Goal: Transaction & Acquisition: Subscribe to service/newsletter

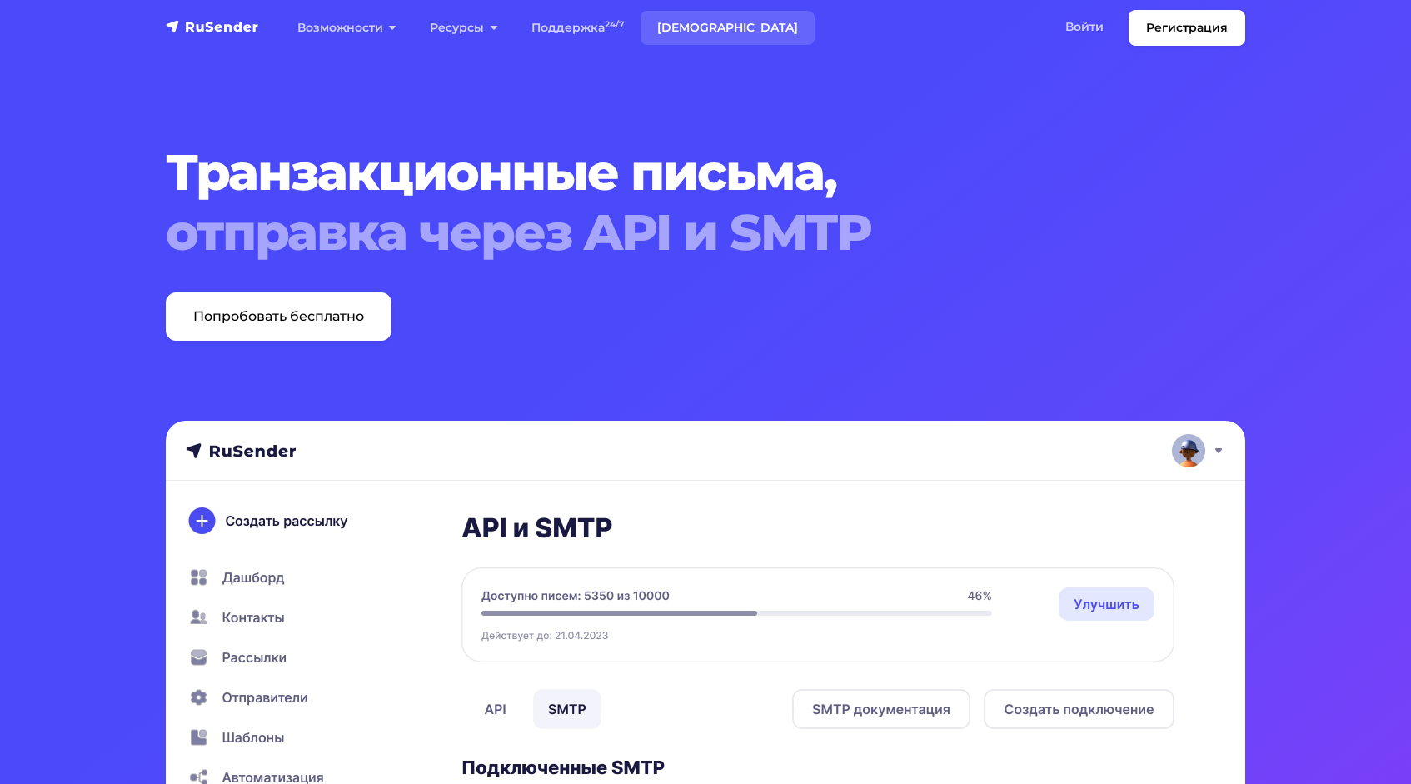
click at [699, 22] on link "[DEMOGRAPHIC_DATA]" at bounding box center [727, 28] width 174 height 34
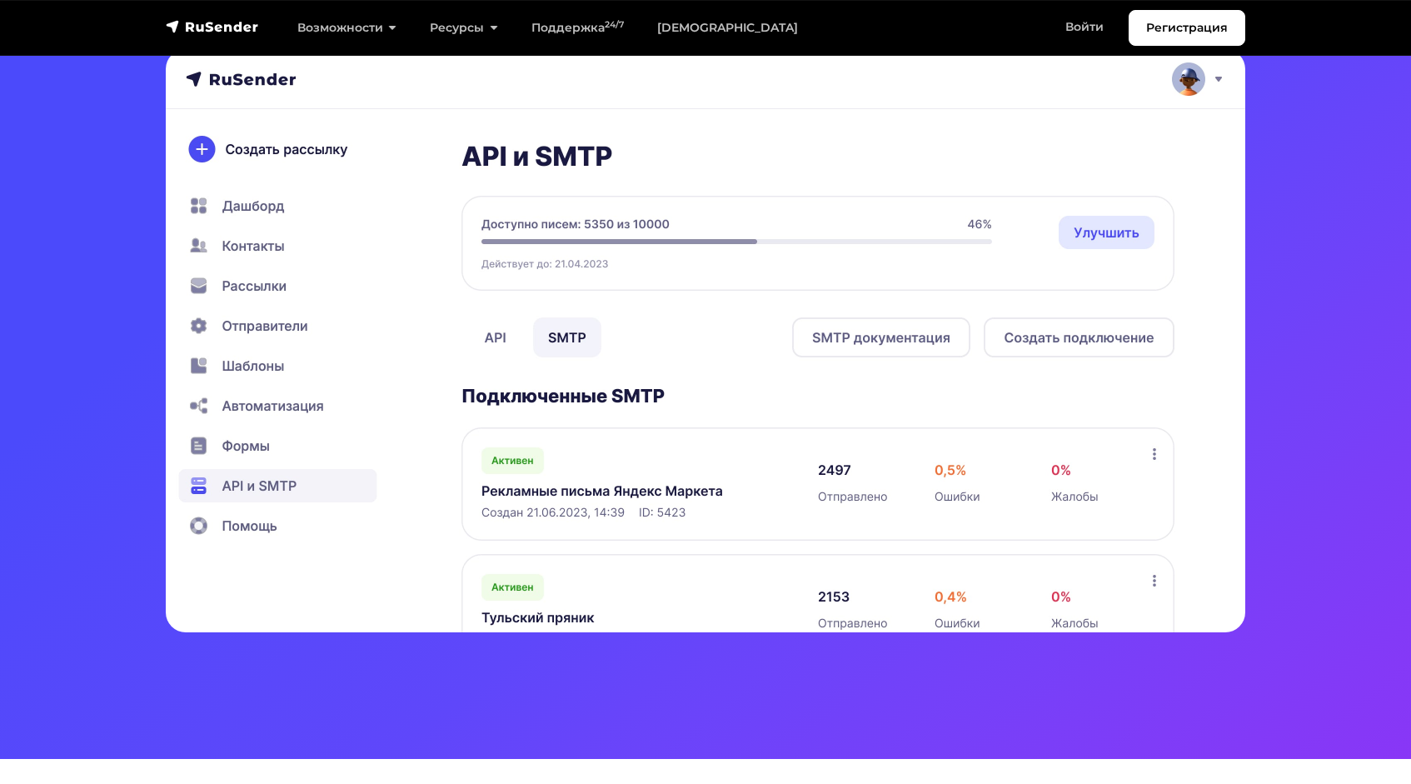
scroll to position [360, 0]
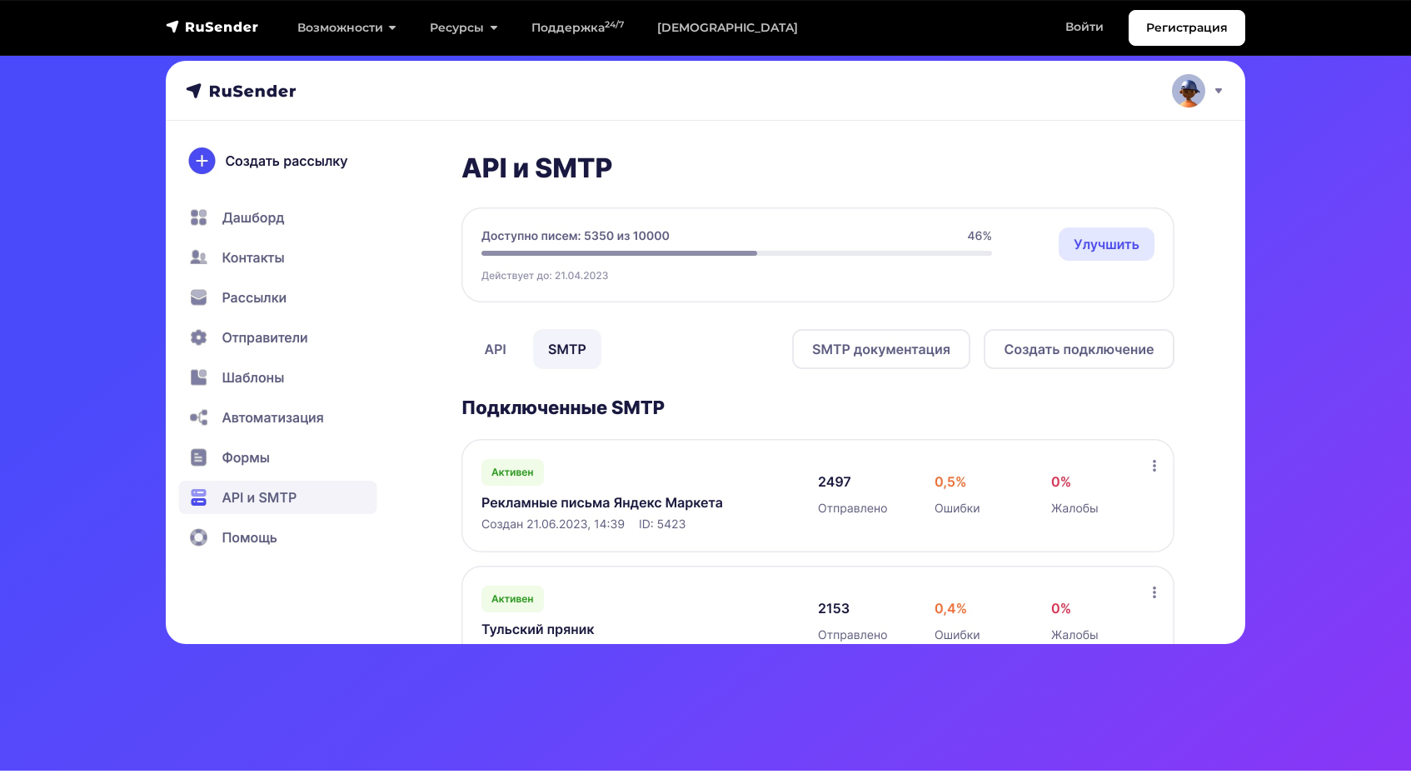
click at [1081, 351] on img at bounding box center [705, 352] width 1079 height 583
click at [928, 351] on img at bounding box center [705, 352] width 1079 height 583
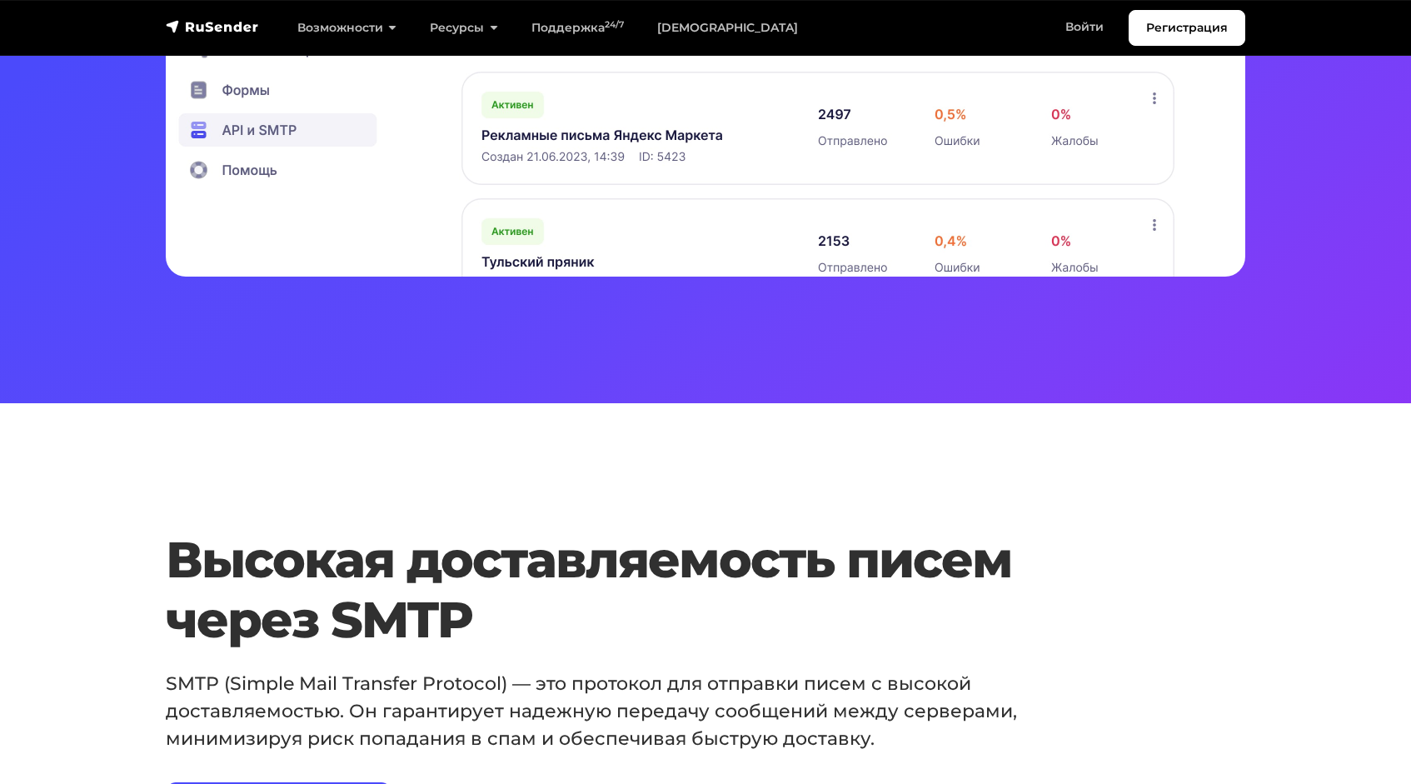
scroll to position [0, 0]
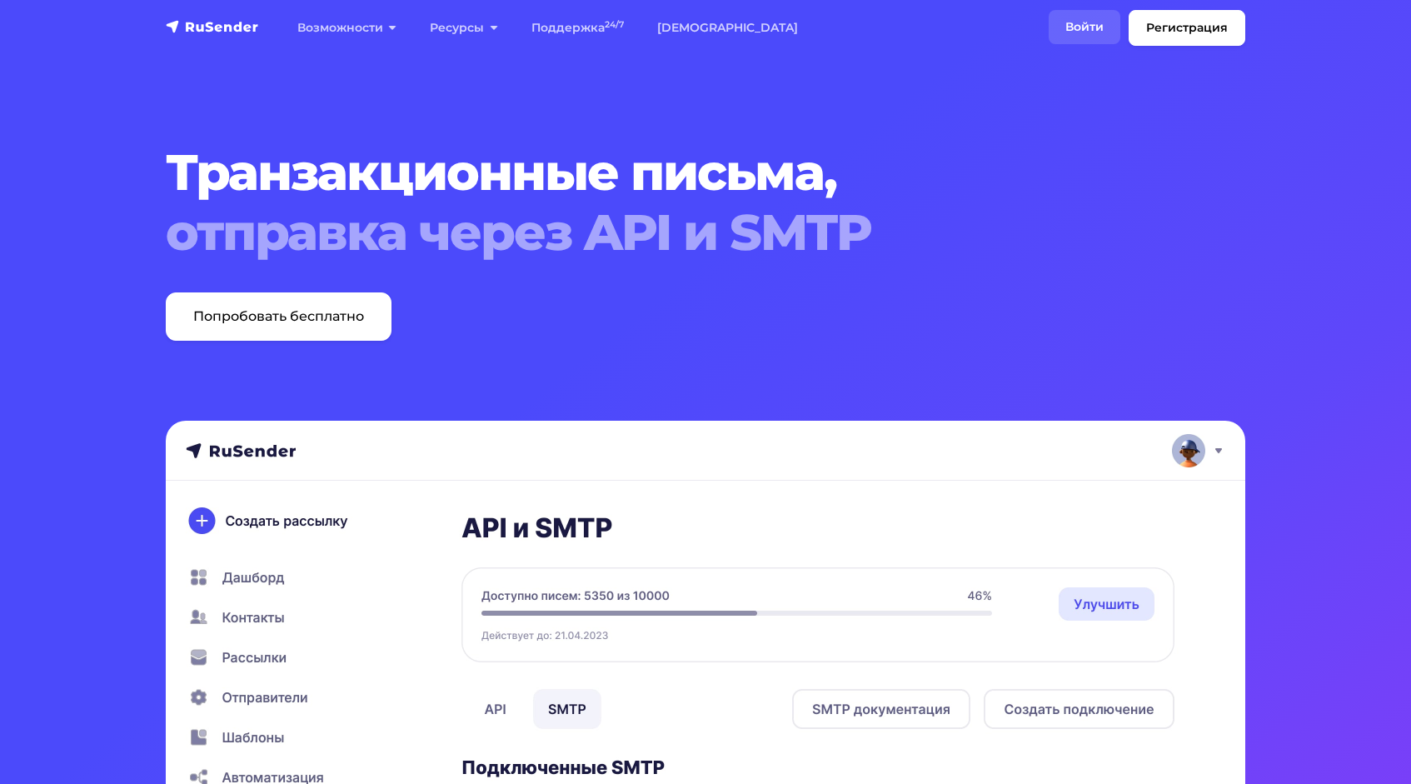
click at [1089, 32] on link "Войти" at bounding box center [1085, 27] width 72 height 34
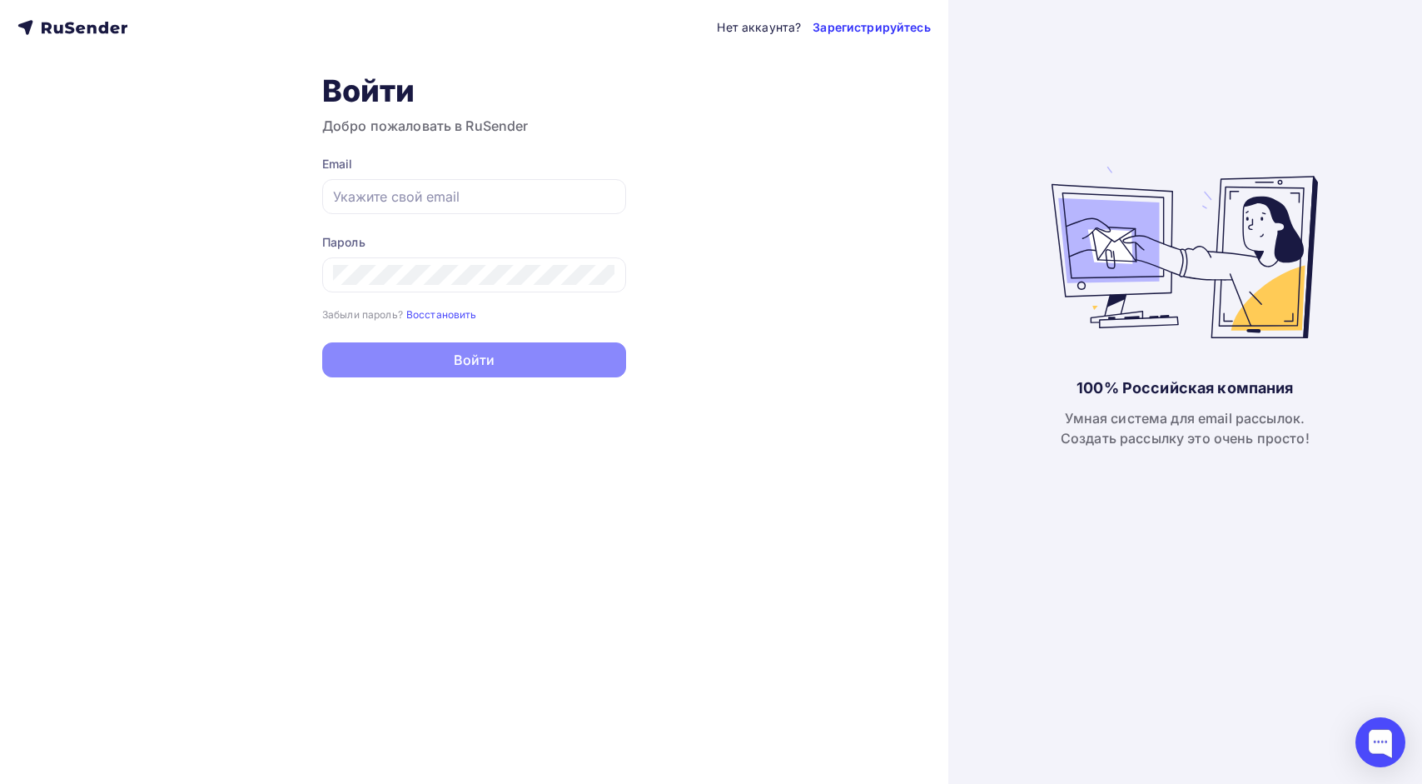
click at [879, 26] on link "Зарегистрируйтесь" at bounding box center [871, 27] width 117 height 17
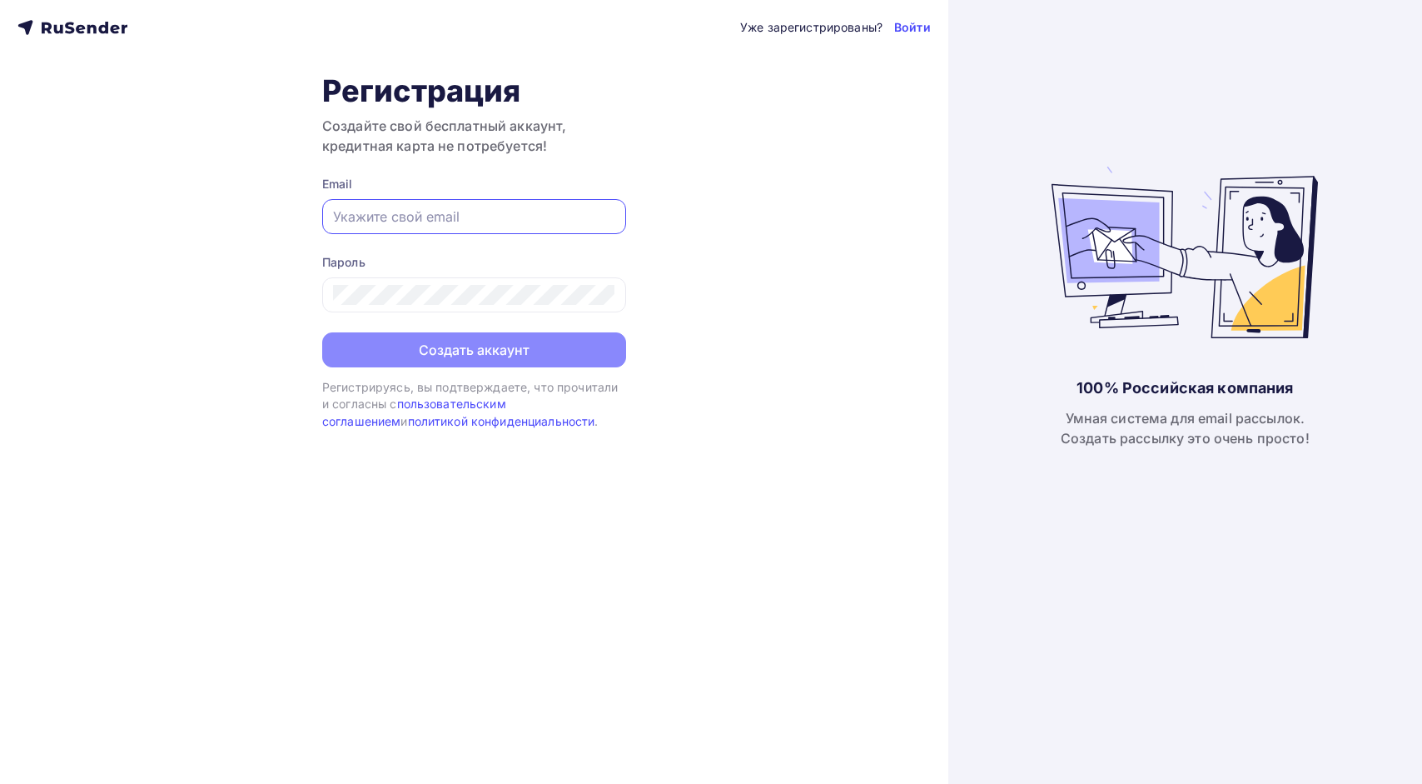
click at [426, 209] on input "text" at bounding box center [474, 217] width 282 height 20
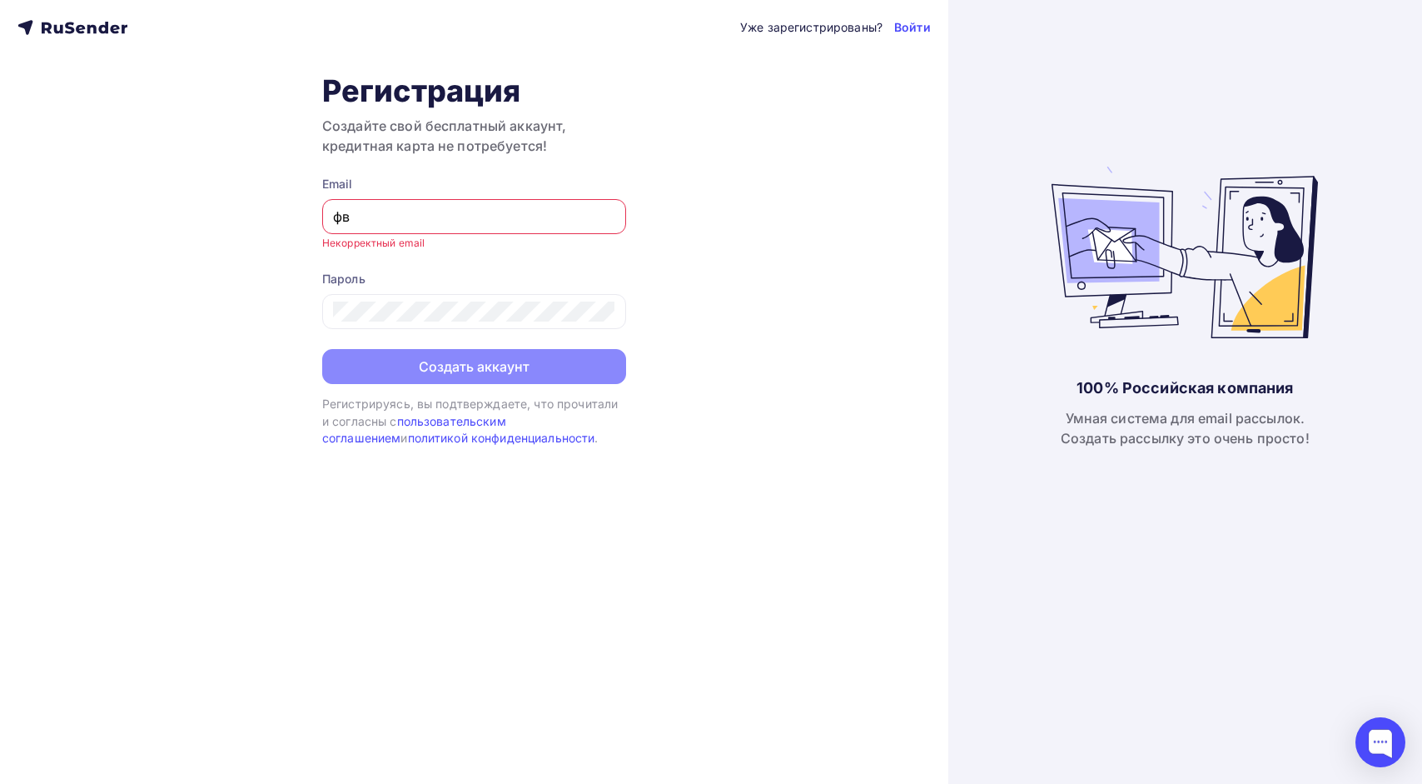
type input "ф"
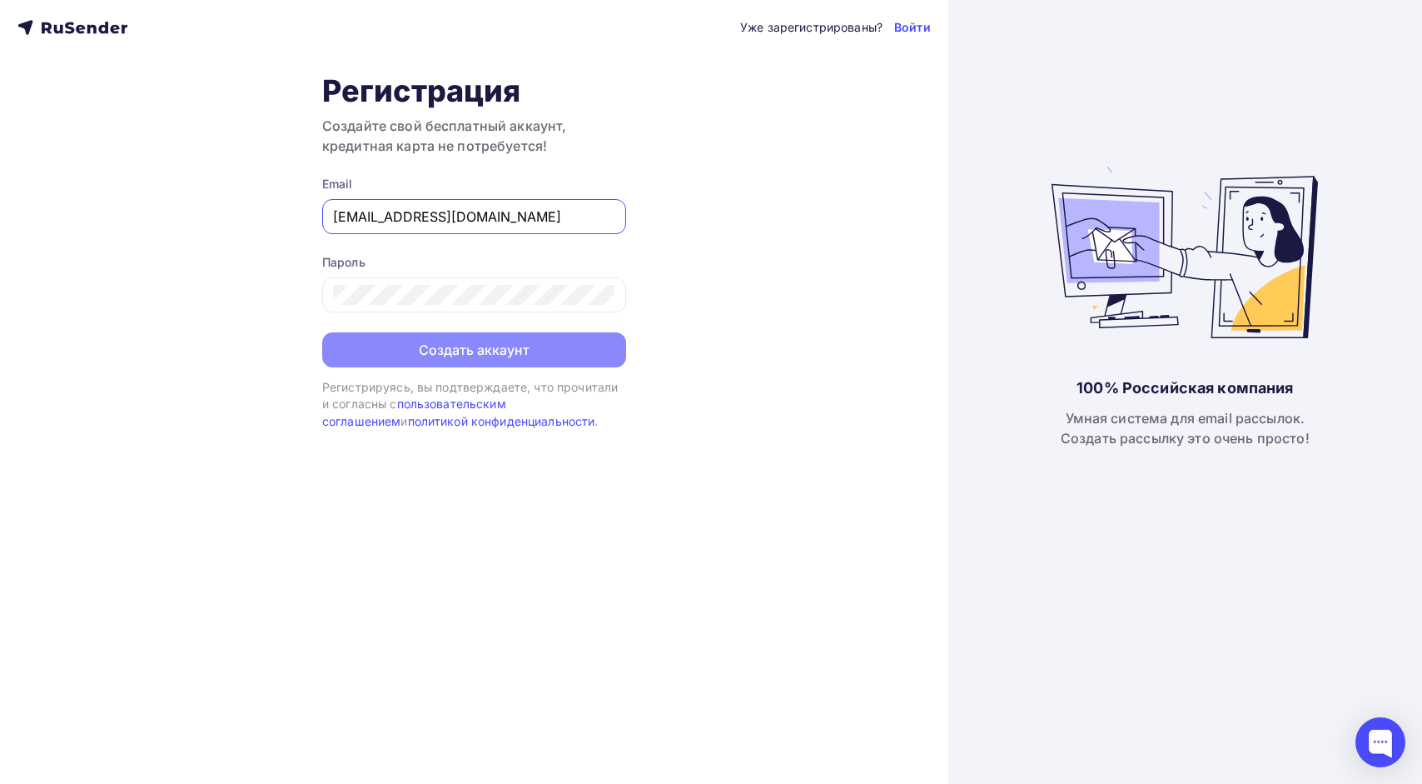
type input "[EMAIL_ADDRESS][DOMAIN_NAME]"
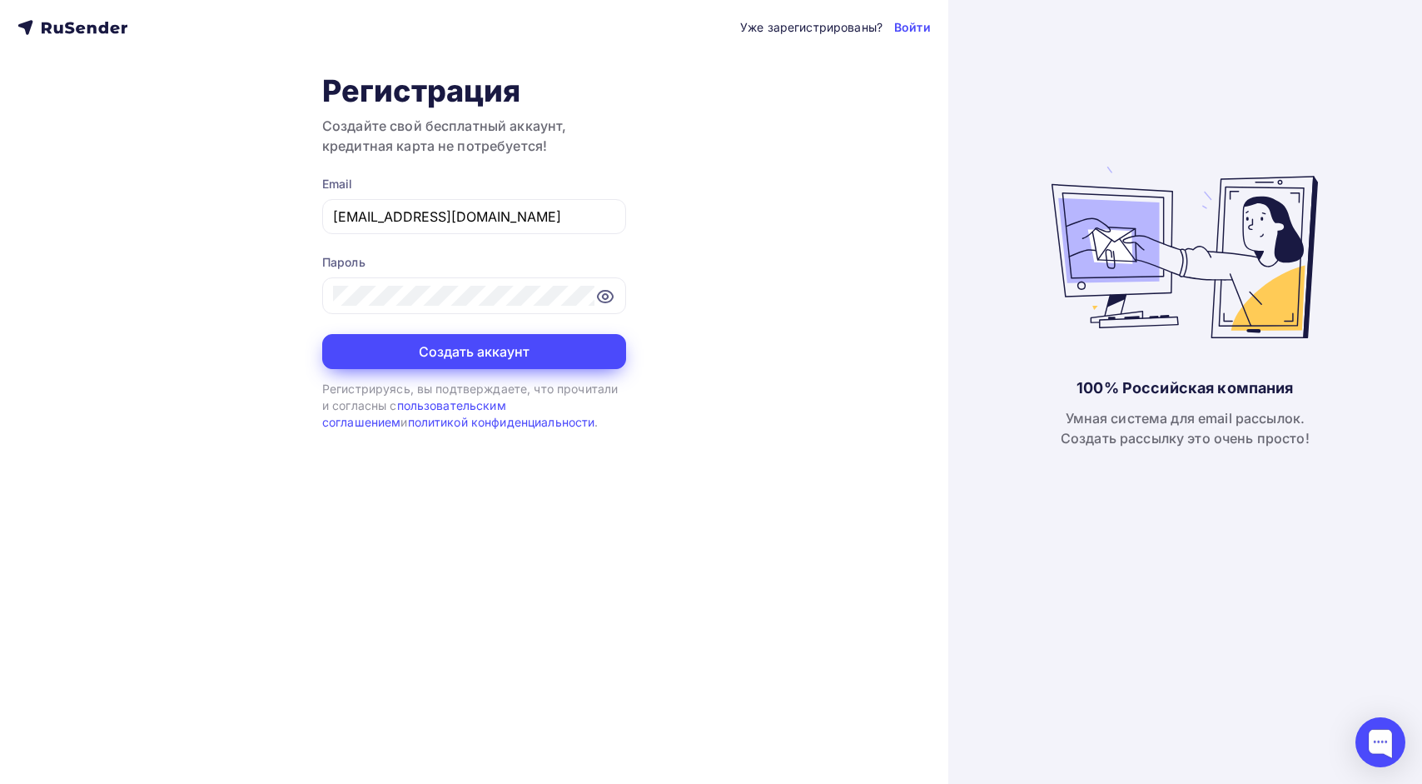
click at [413, 344] on button "Создать аккаунт" at bounding box center [474, 351] width 304 height 35
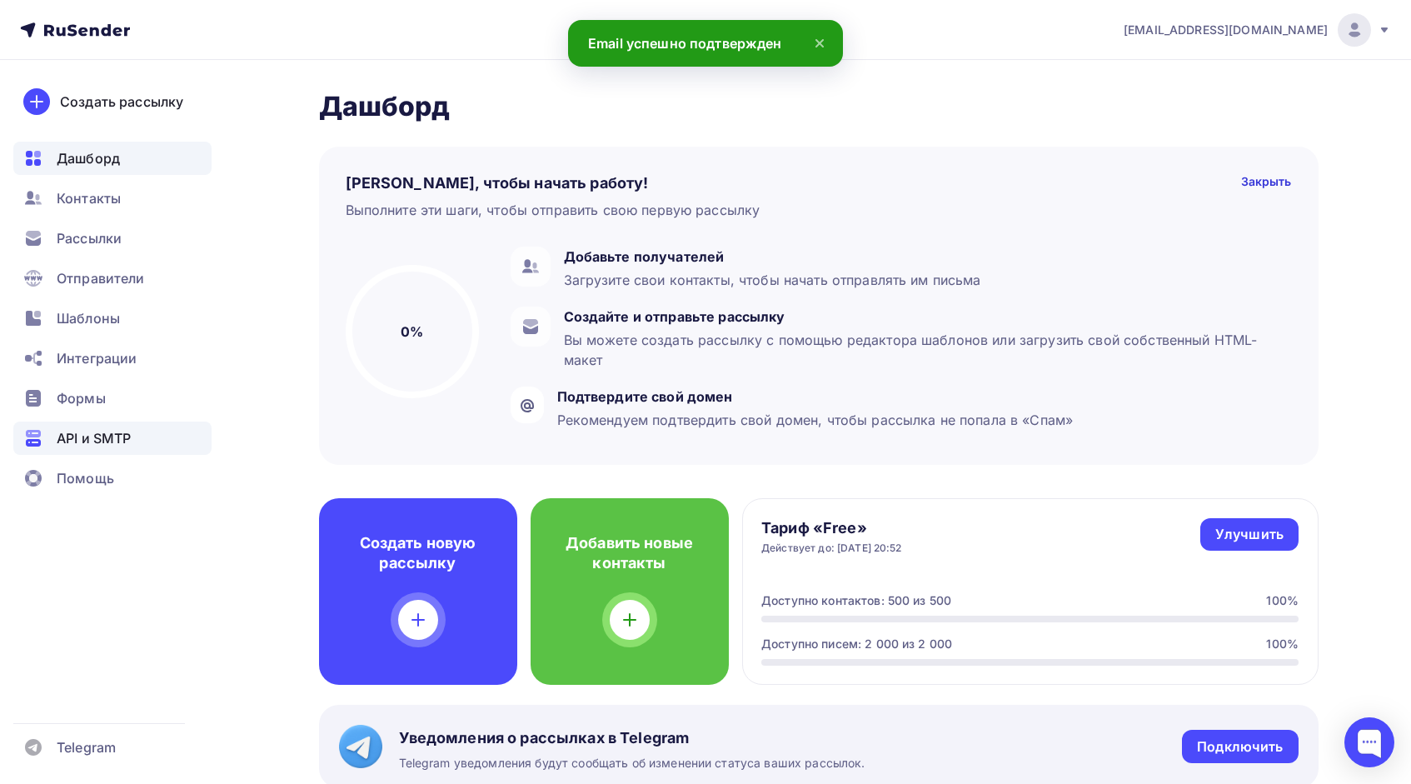
click at [113, 438] on span "API и SMTP" at bounding box center [94, 438] width 74 height 20
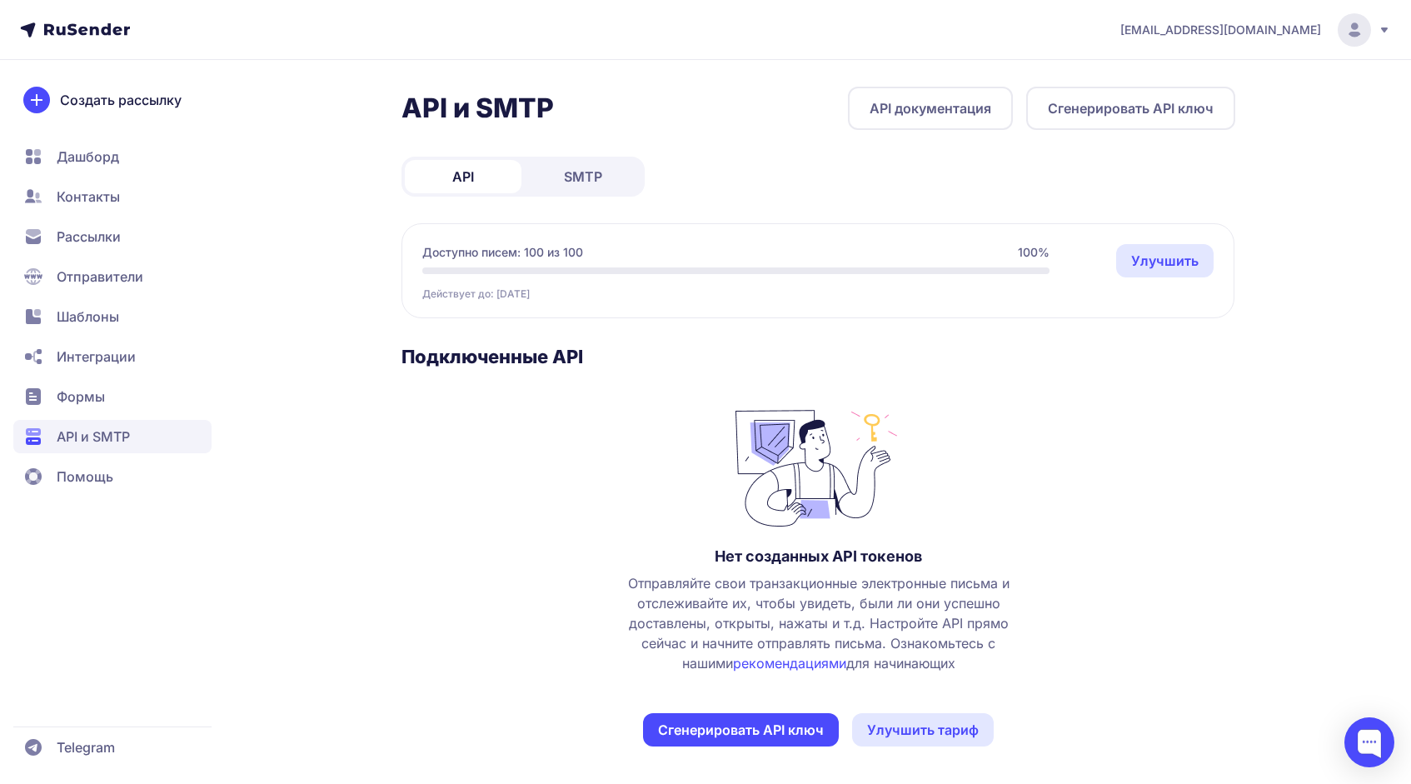
click at [572, 182] on span "SMTP" at bounding box center [583, 177] width 38 height 20
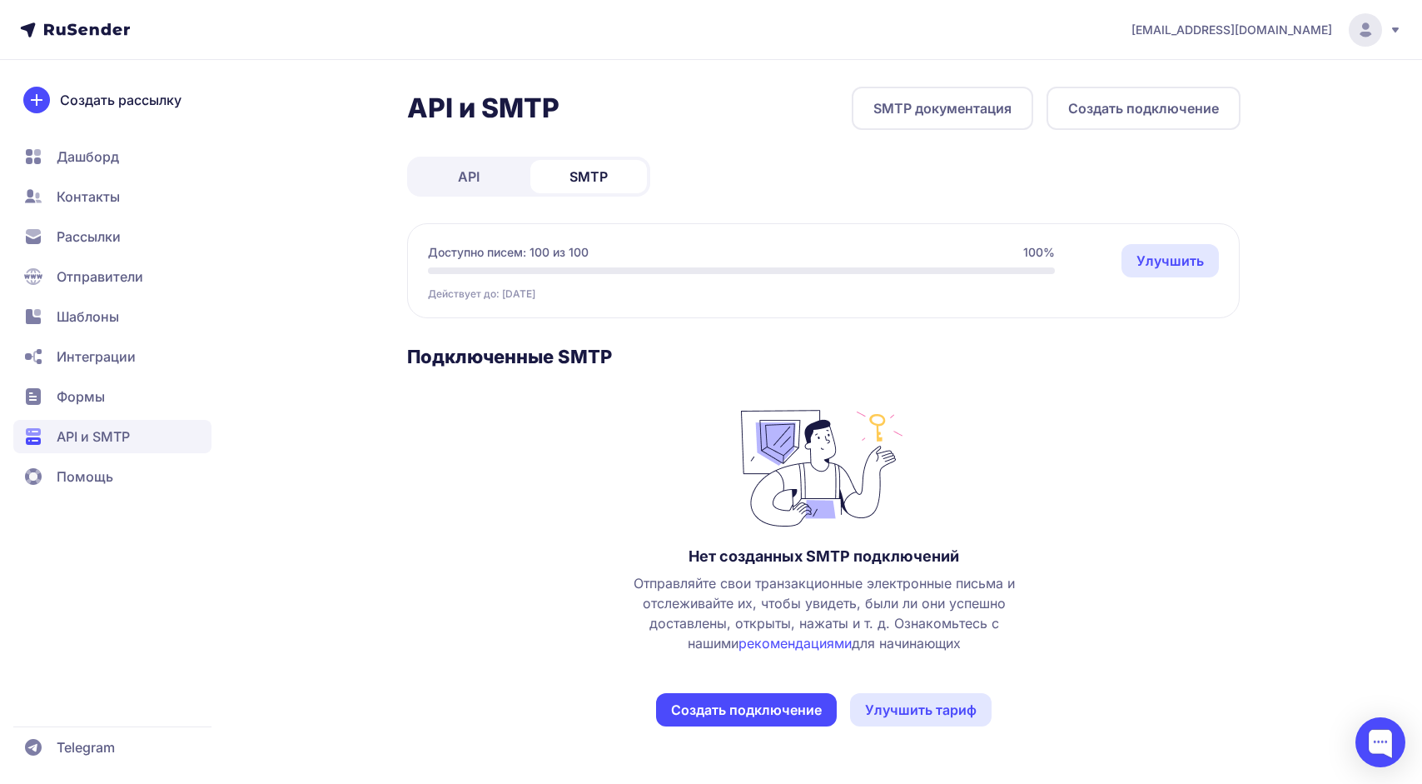
click at [907, 711] on link "Улучшить тариф" at bounding box center [921, 709] width 142 height 33
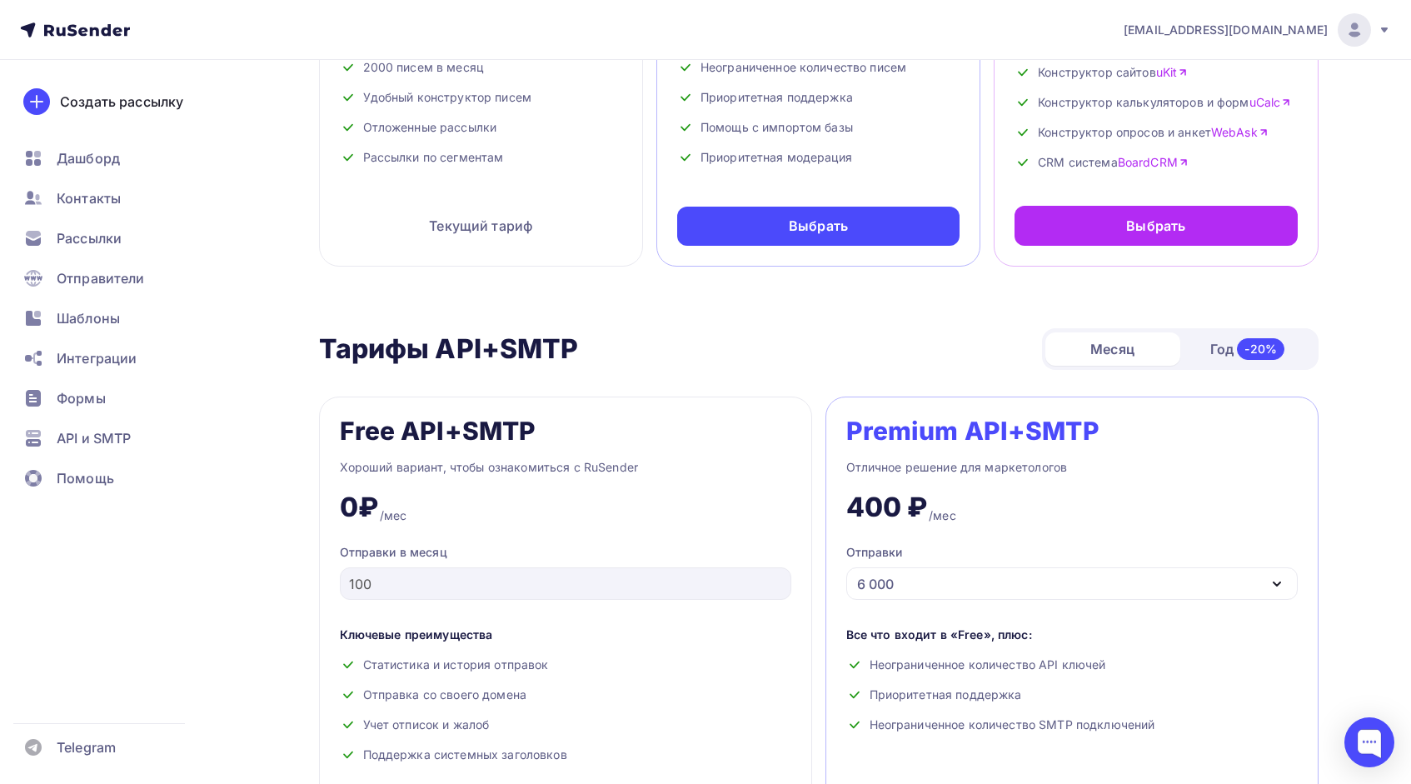
scroll to position [431, 0]
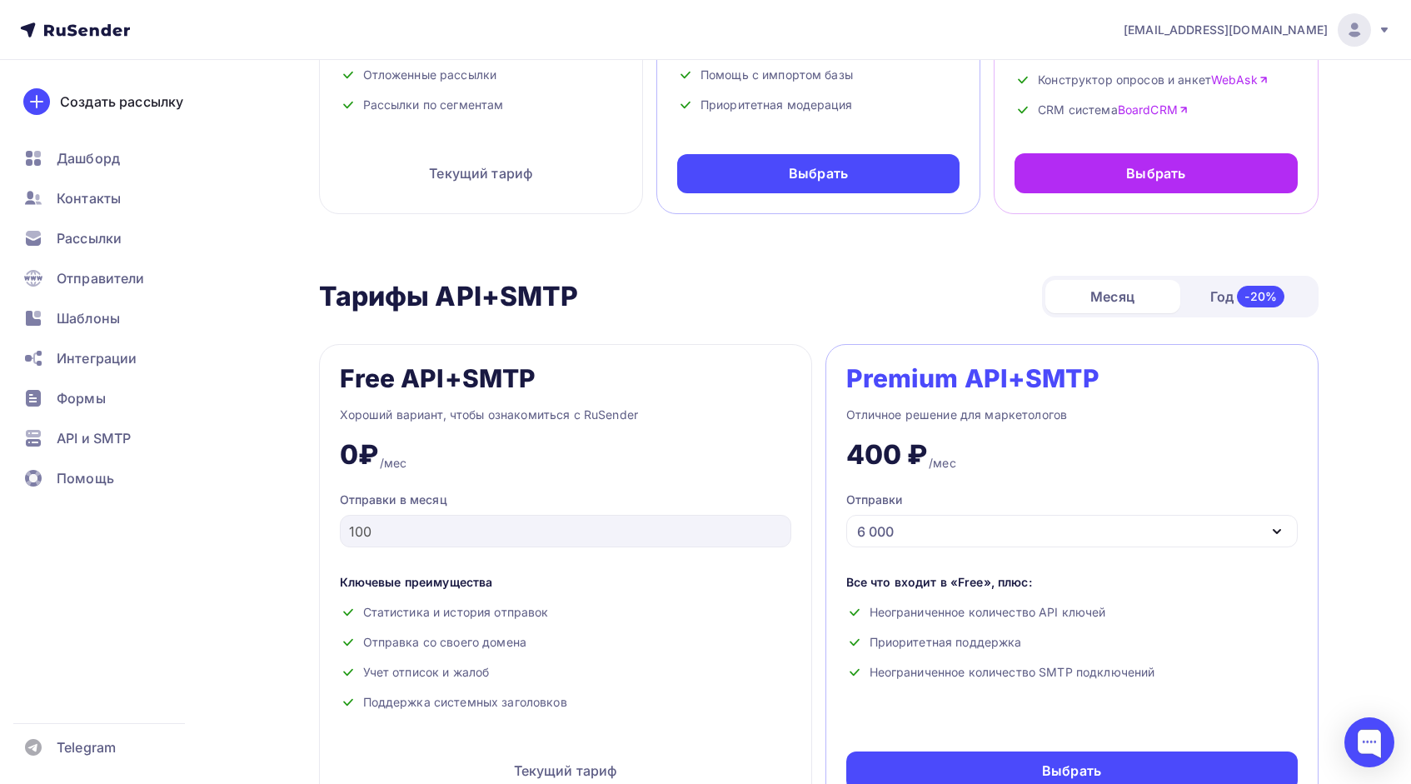
click at [1128, 533] on div "6 000" at bounding box center [1071, 531] width 451 height 32
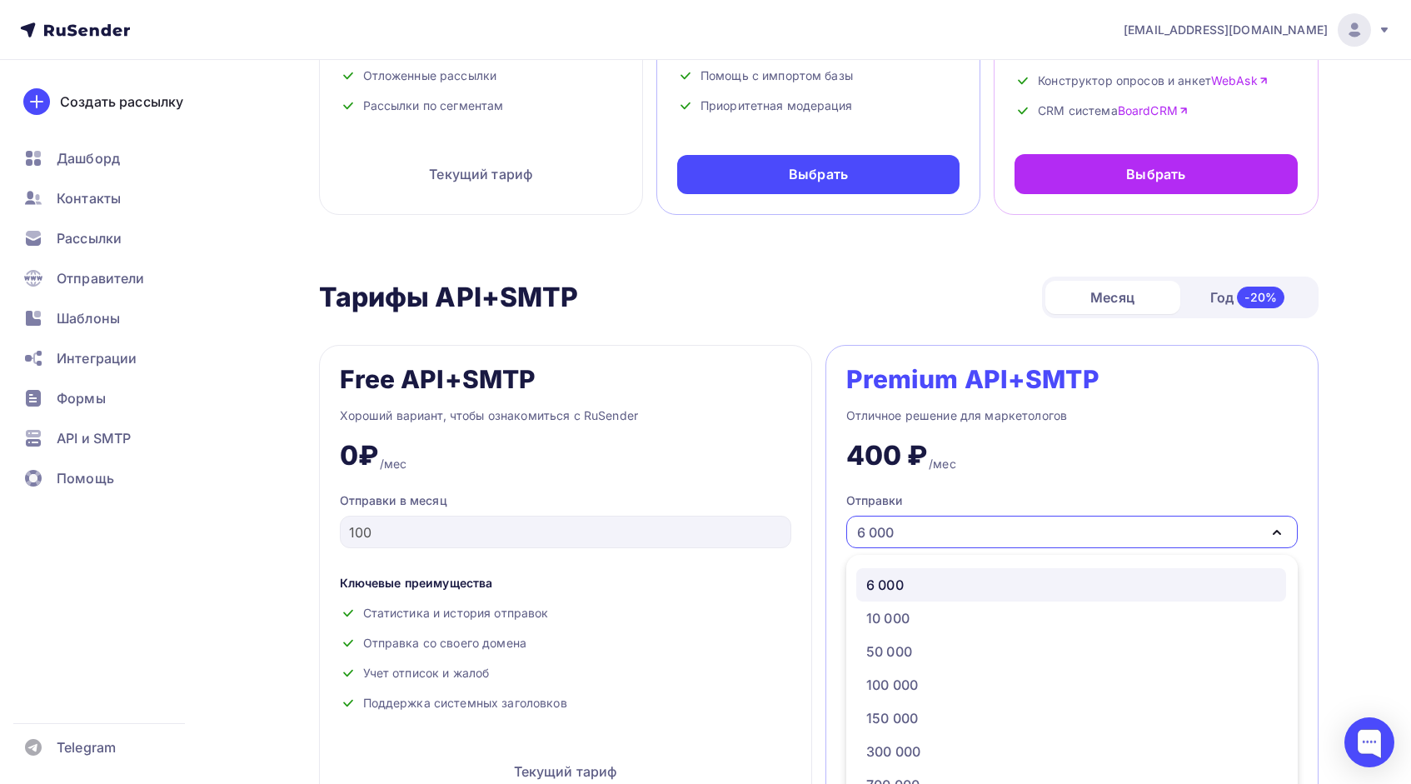
scroll to position [47, 0]
click at [1058, 472] on div "400 ₽ /мес" at bounding box center [1071, 449] width 451 height 47
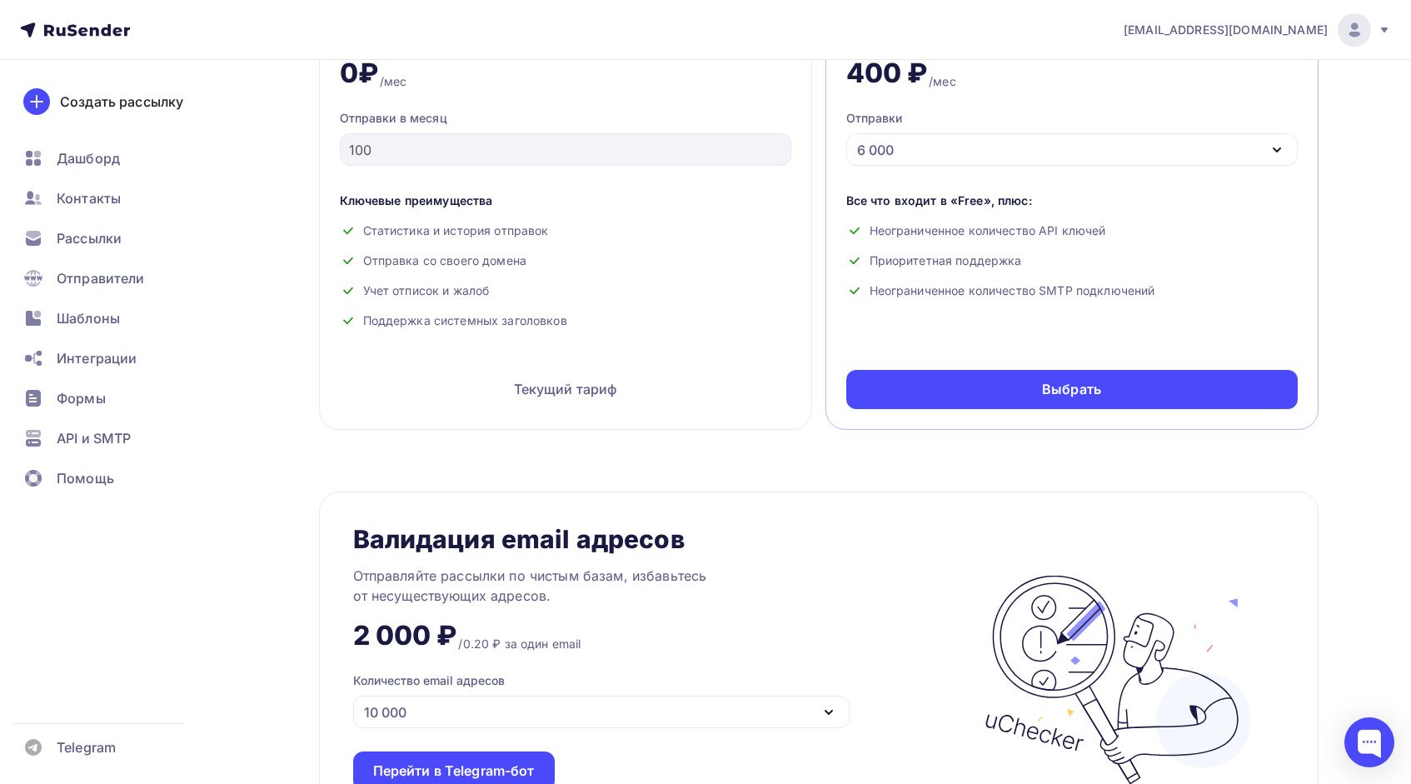
scroll to position [453, 0]
